Goal: Information Seeking & Learning: Check status

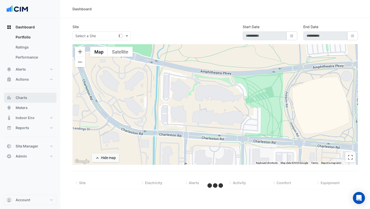
select select "**"
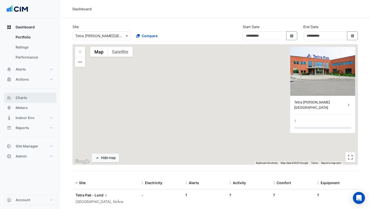
type input "**********"
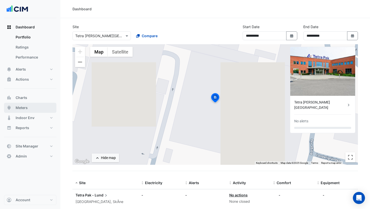
click at [34, 107] on button "Meters" at bounding box center [30, 108] width 52 height 10
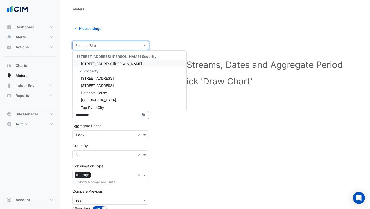
click at [114, 46] on input "text" at bounding box center [105, 45] width 61 height 5
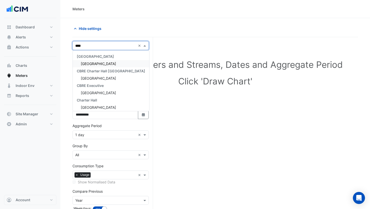
type input "*****"
click at [105, 63] on div "[GEOGRAPHIC_DATA]" at bounding box center [111, 63] width 77 height 7
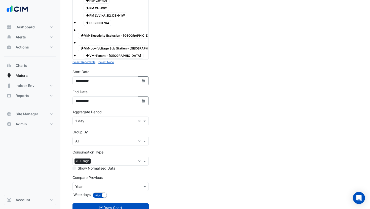
scroll to position [130, 0]
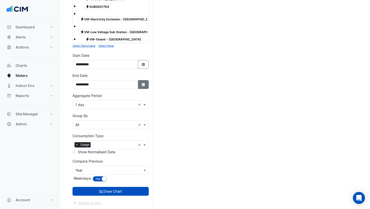
click at [147, 80] on button "Select Date" at bounding box center [143, 84] width 11 height 9
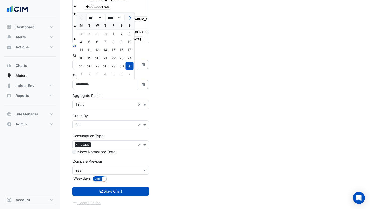
click at [131, 18] on button "Next month" at bounding box center [129, 18] width 6 height 8
select select "*"
click at [93, 64] on div "30" at bounding box center [89, 66] width 8 height 8
type input "**********"
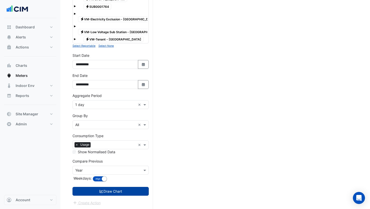
click at [124, 190] on button "Draw Chart" at bounding box center [111, 191] width 76 height 9
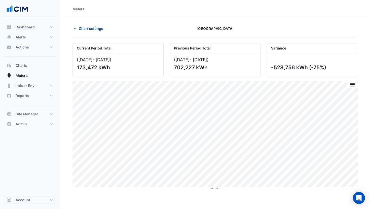
click at [89, 28] on span "Chart settings" at bounding box center [91, 28] width 24 height 5
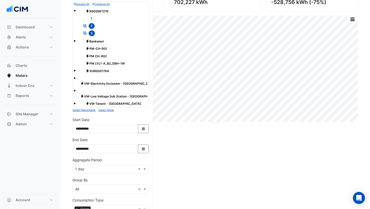
scroll to position [130, 0]
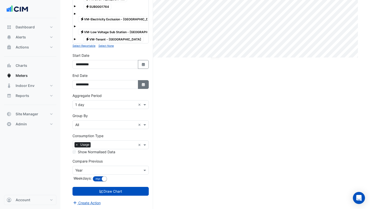
click at [141, 86] on icon "Select Date" at bounding box center [143, 85] width 5 height 4
select select "*"
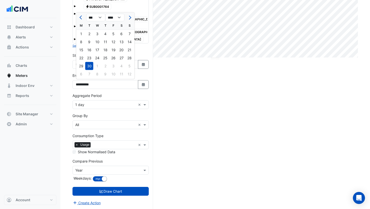
click at [91, 50] on div "16" at bounding box center [89, 50] width 8 height 8
type input "**********"
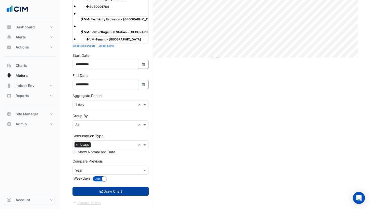
click at [135, 189] on button "Draw Chart" at bounding box center [111, 191] width 76 height 9
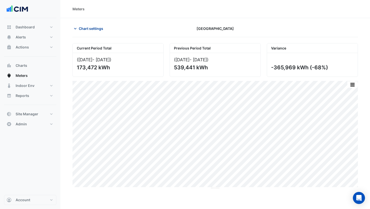
click at [88, 32] on button "Chart settings" at bounding box center [90, 28] width 34 height 9
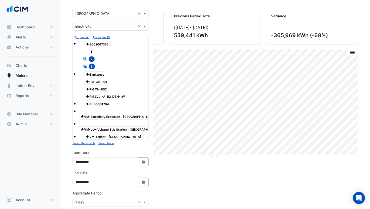
scroll to position [81, 0]
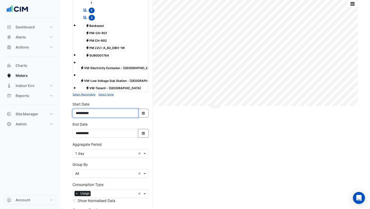
drag, startPoint x: 87, startPoint y: 113, endPoint x: 90, endPoint y: 112, distance: 2.6
click at [90, 112] on input "**********" at bounding box center [106, 113] width 66 height 9
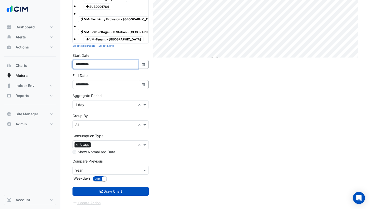
type input "**********"
click at [98, 180] on button "Align Don't align" at bounding box center [100, 179] width 14 height 6
click at [93, 169] on input "text" at bounding box center [105, 170] width 61 height 5
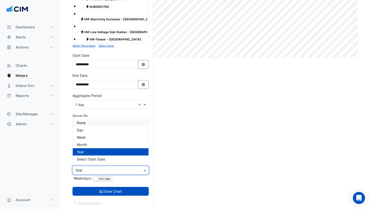
click at [89, 121] on div "None" at bounding box center [111, 122] width 76 height 7
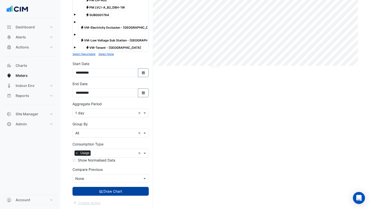
click at [125, 190] on button "Draw Chart" at bounding box center [111, 191] width 76 height 9
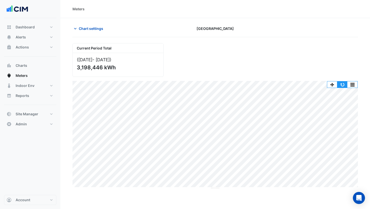
click at [341, 84] on button "button" at bounding box center [342, 85] width 10 height 6
click at [95, 32] on button "Chart settings" at bounding box center [90, 28] width 34 height 9
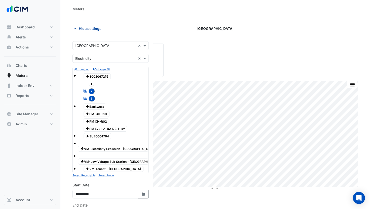
click at [92, 29] on span "Hide settings" at bounding box center [90, 28] width 23 height 5
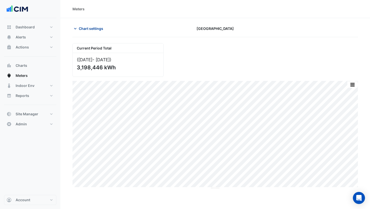
click at [92, 29] on span "Chart settings" at bounding box center [91, 28] width 24 height 5
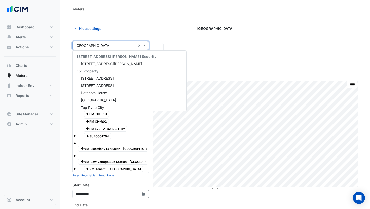
click at [95, 43] on input "text" at bounding box center [105, 45] width 61 height 5
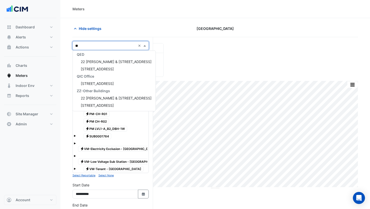
type input "***"
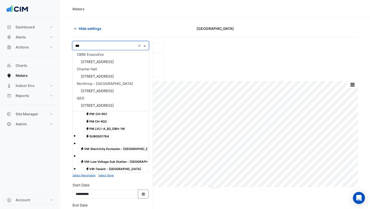
scroll to position [31, 0]
click at [100, 61] on span "[STREET_ADDRESS]" at bounding box center [97, 62] width 33 height 4
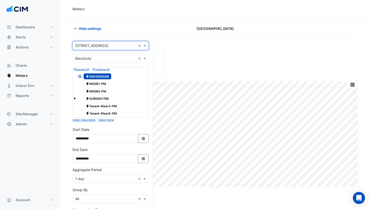
scroll to position [66, 0]
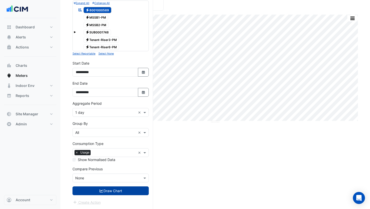
click at [127, 189] on button "Draw Chart" at bounding box center [111, 191] width 76 height 9
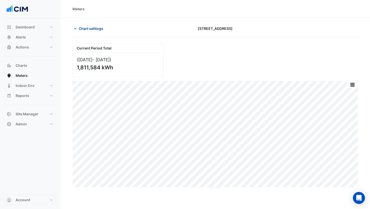
click at [89, 27] on span "Chart settings" at bounding box center [91, 28] width 24 height 5
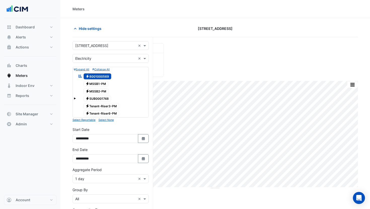
click at [99, 46] on input "text" at bounding box center [105, 45] width 61 height 5
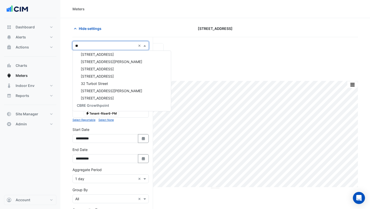
type input "***"
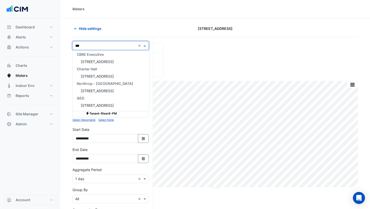
scroll to position [24, 0]
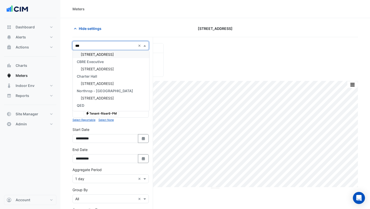
drag, startPoint x: 99, startPoint y: 56, endPoint x: 105, endPoint y: 71, distance: 16.1
click at [99, 56] on span "[STREET_ADDRESS]" at bounding box center [97, 54] width 33 height 4
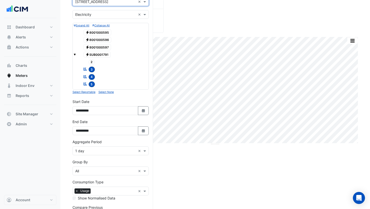
scroll to position [74, 0]
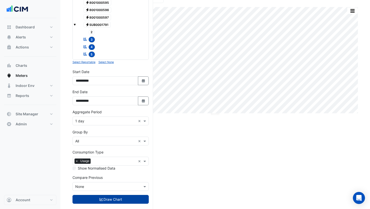
click at [131, 200] on button "Draw Chart" at bounding box center [111, 199] width 76 height 9
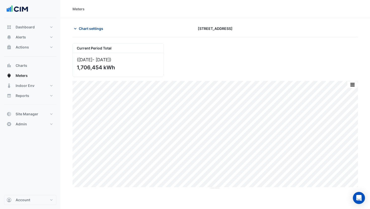
click at [93, 26] on span "Chart settings" at bounding box center [91, 28] width 24 height 5
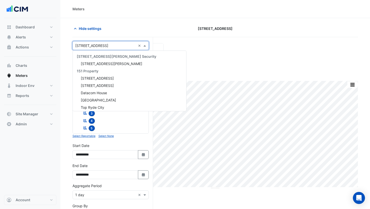
click at [103, 47] on input "text" at bounding box center [105, 45] width 61 height 5
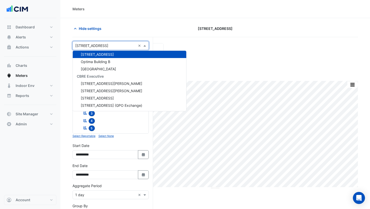
type input "*"
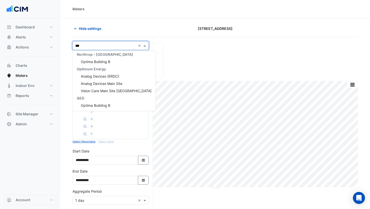
scroll to position [17, 0]
type input "******"
click at [108, 61] on span "Optima Building B" at bounding box center [95, 62] width 29 height 4
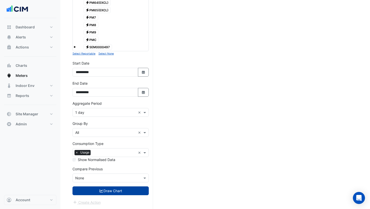
click at [132, 190] on button "Draw Chart" at bounding box center [111, 191] width 76 height 9
